Goal: Task Accomplishment & Management: Use online tool/utility

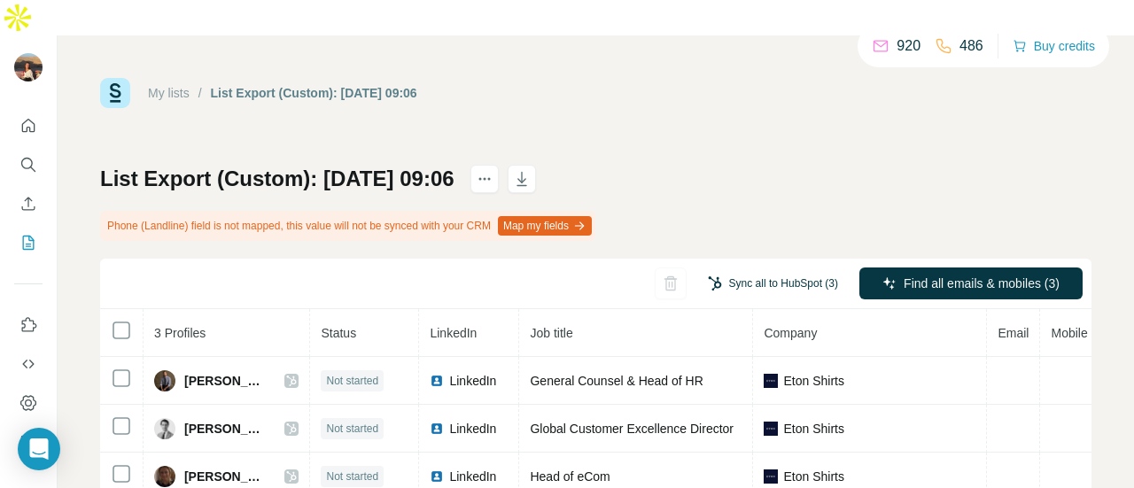
click at [735, 270] on button "Sync all to HubSpot (3)" at bounding box center [772, 283] width 155 height 27
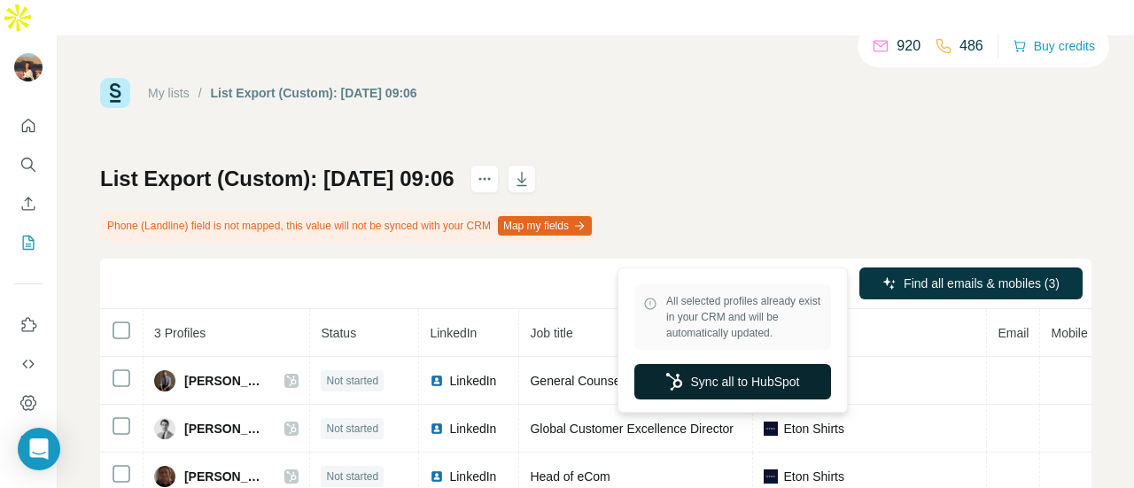
click at [739, 388] on button "Sync all to HubSpot" at bounding box center [732, 381] width 197 height 35
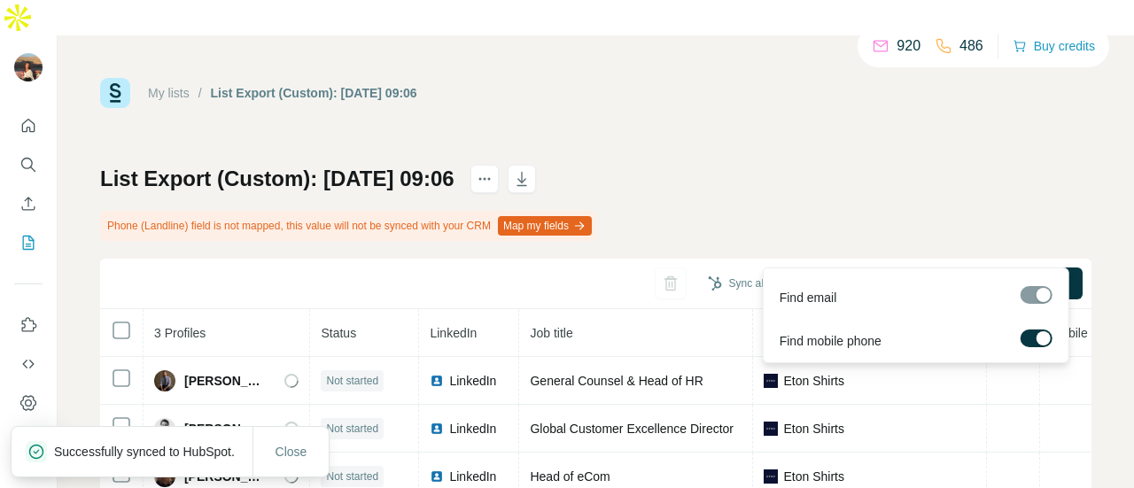
click at [859, 267] on div "Find all emails & mobiles (3)" at bounding box center [970, 284] width 223 height 35
click at [903, 275] on span "Find all emails & mobiles (3)" at bounding box center [981, 284] width 156 height 18
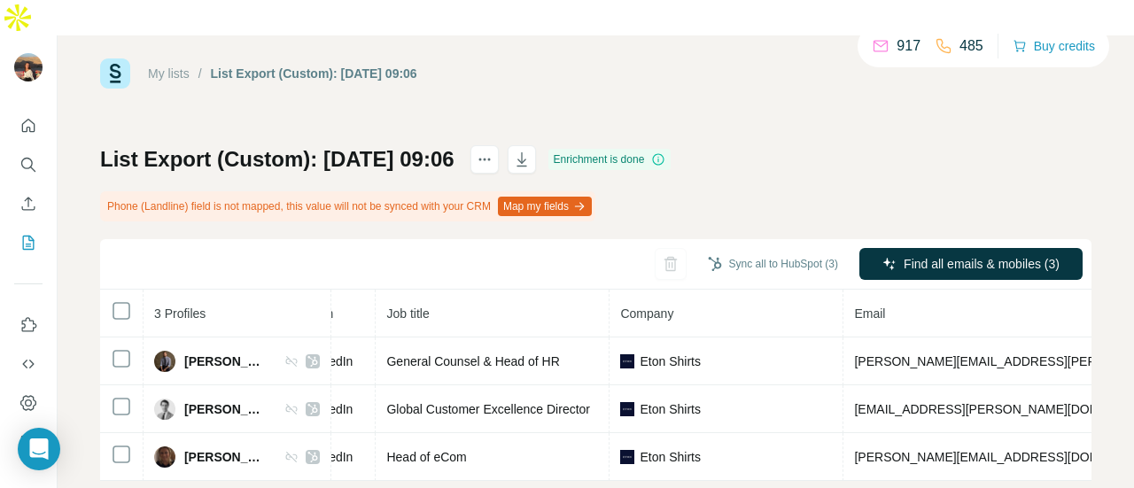
scroll to position [26, 0]
click at [742, 251] on button "Sync all to HubSpot (3)" at bounding box center [772, 264] width 155 height 27
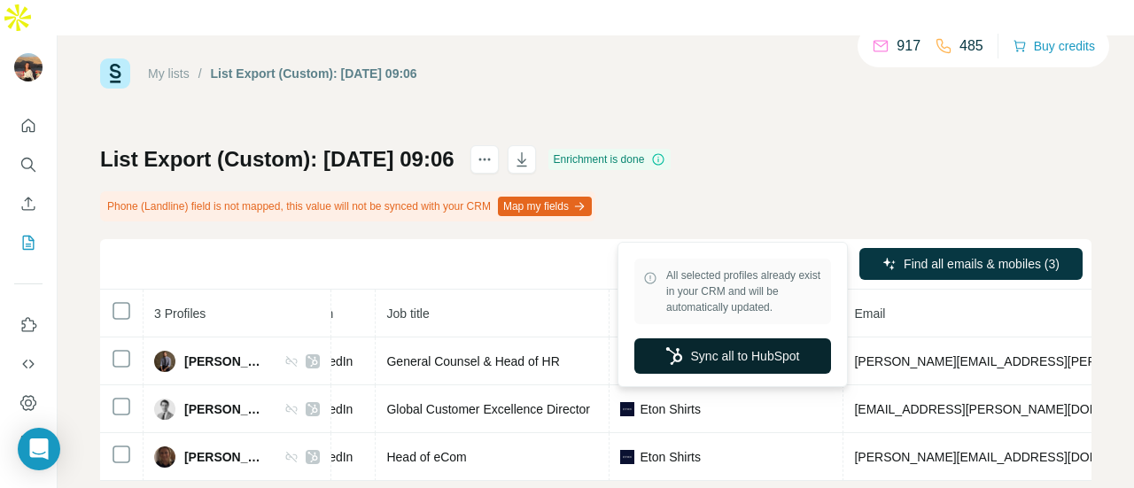
click at [736, 350] on button "Sync all to HubSpot" at bounding box center [732, 355] width 197 height 35
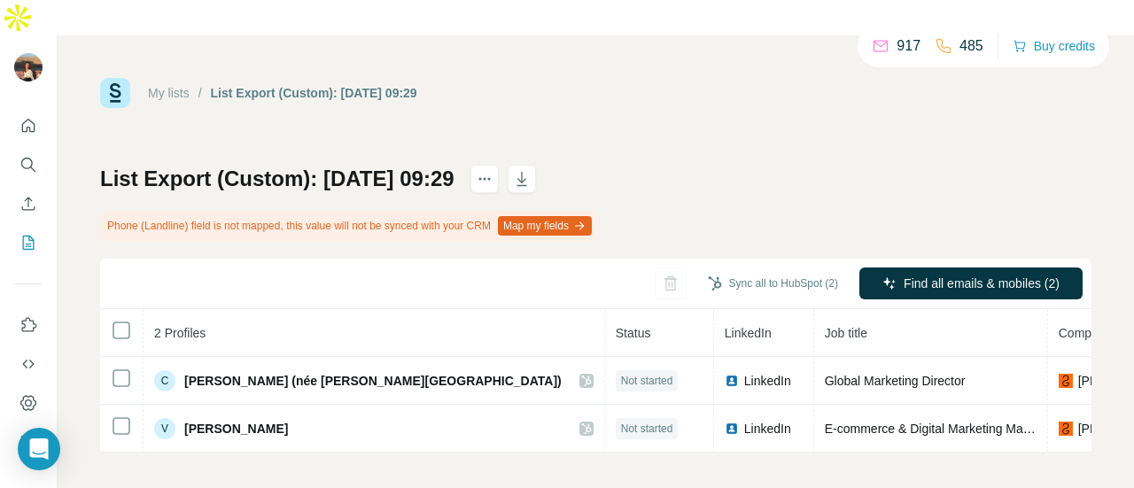
click at [774, 267] on div "Sync all to HubSpot (2)" at bounding box center [772, 283] width 155 height 32
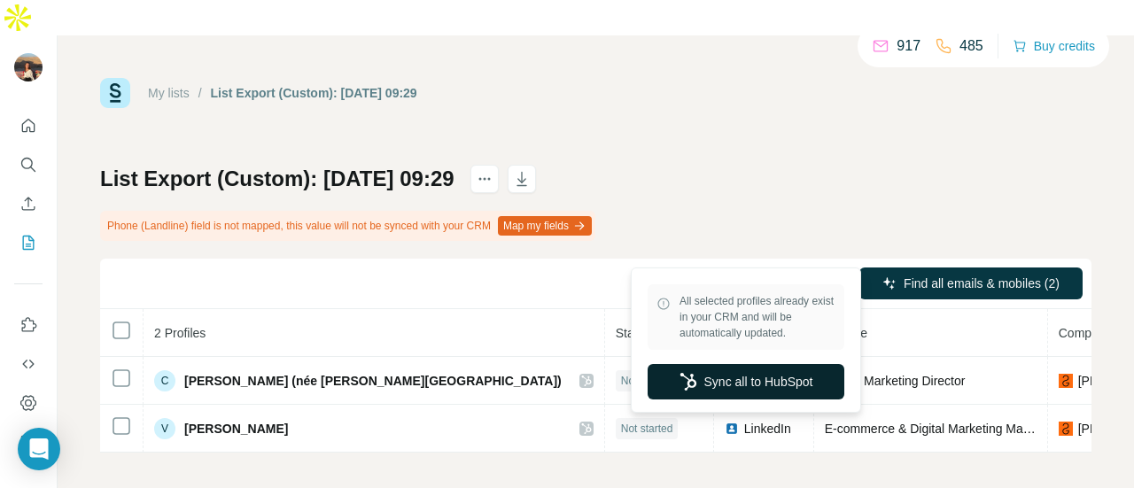
click at [746, 397] on button "Sync all to HubSpot" at bounding box center [745, 381] width 197 height 35
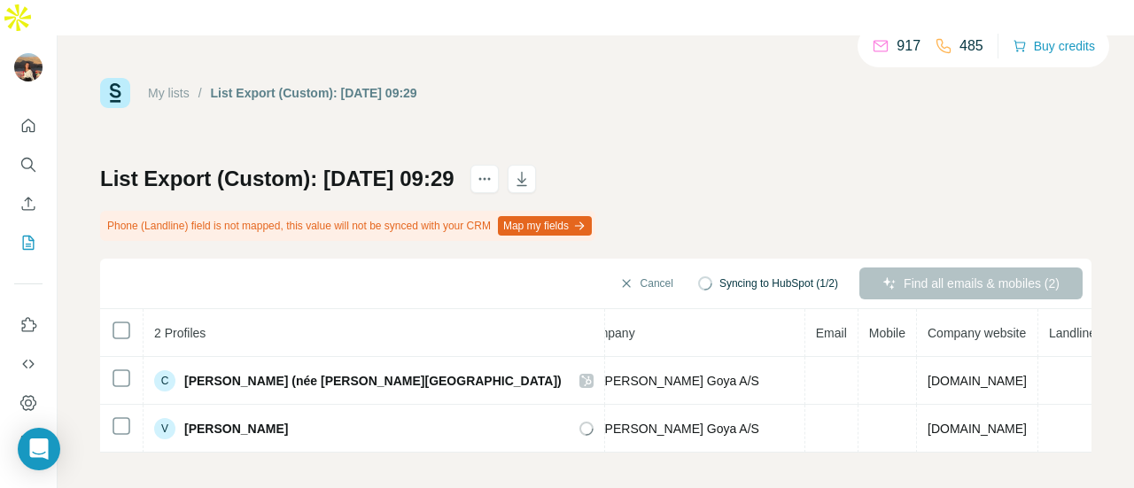
scroll to position [0, 477]
click at [981, 267] on div "Find all emails & mobiles (2)" at bounding box center [970, 283] width 223 height 32
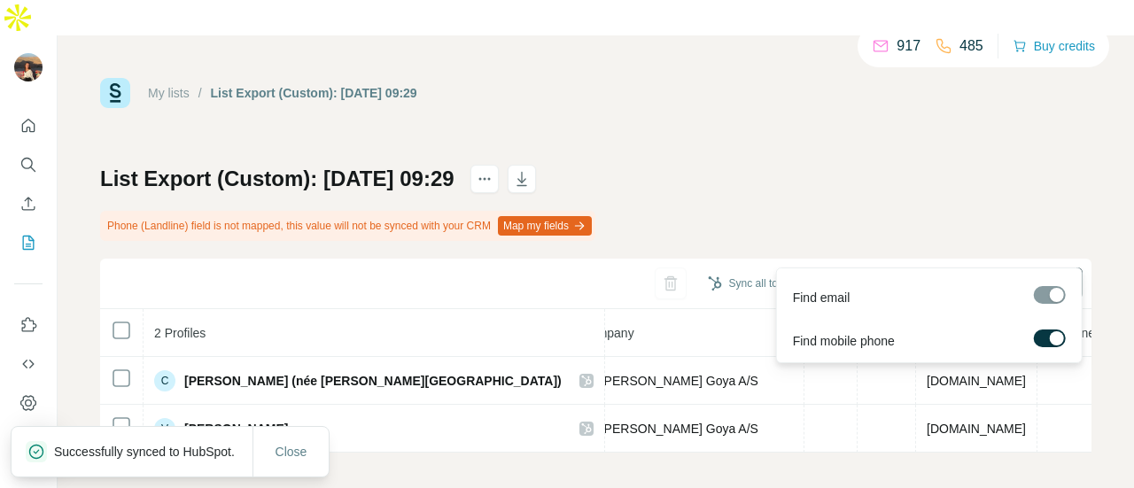
click at [911, 275] on span "Find all emails & mobiles (2)" at bounding box center [981, 284] width 156 height 18
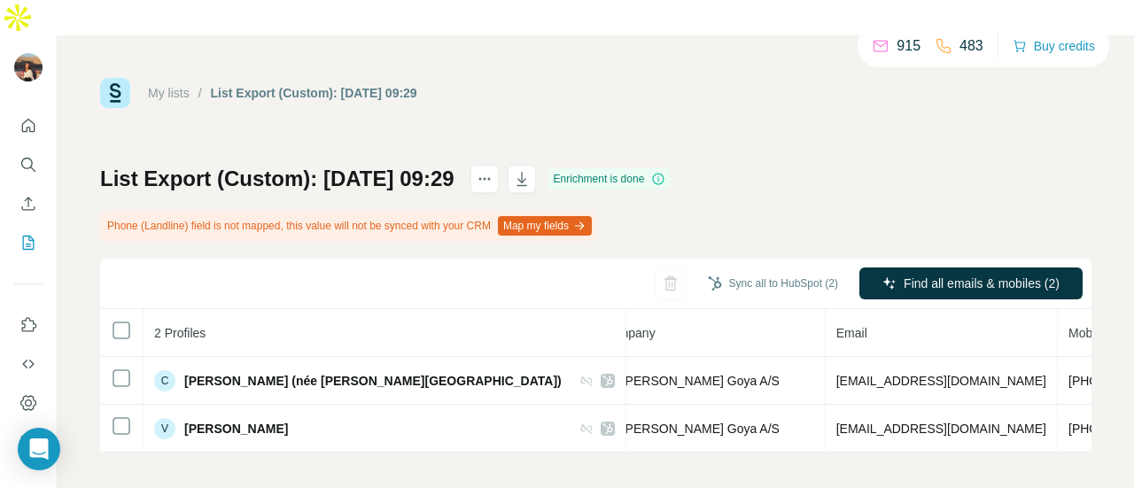
click at [785, 267] on div "Sync all to HubSpot (2)" at bounding box center [772, 283] width 155 height 32
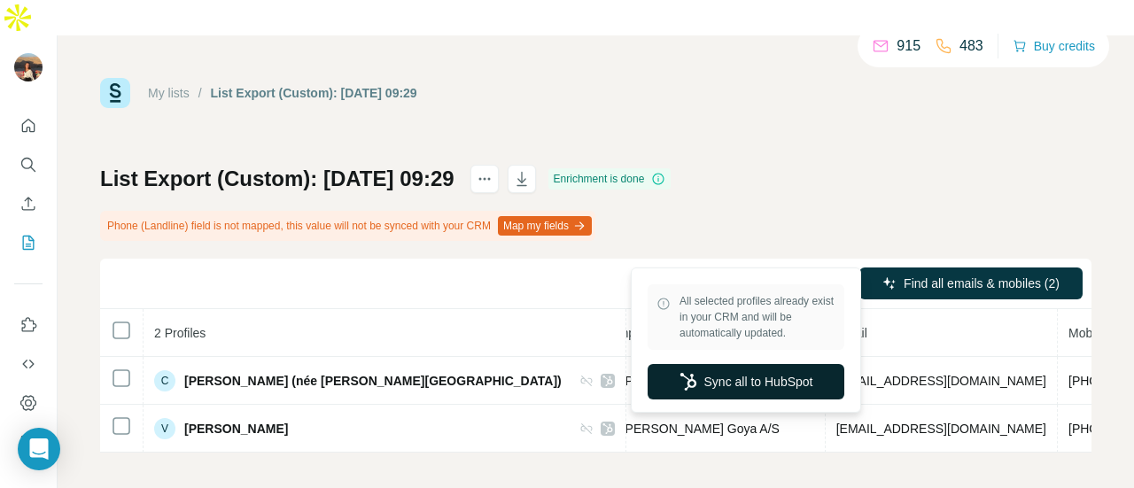
click at [749, 371] on button "Sync all to HubSpot" at bounding box center [745, 381] width 197 height 35
